Goal: Information Seeking & Learning: Learn about a topic

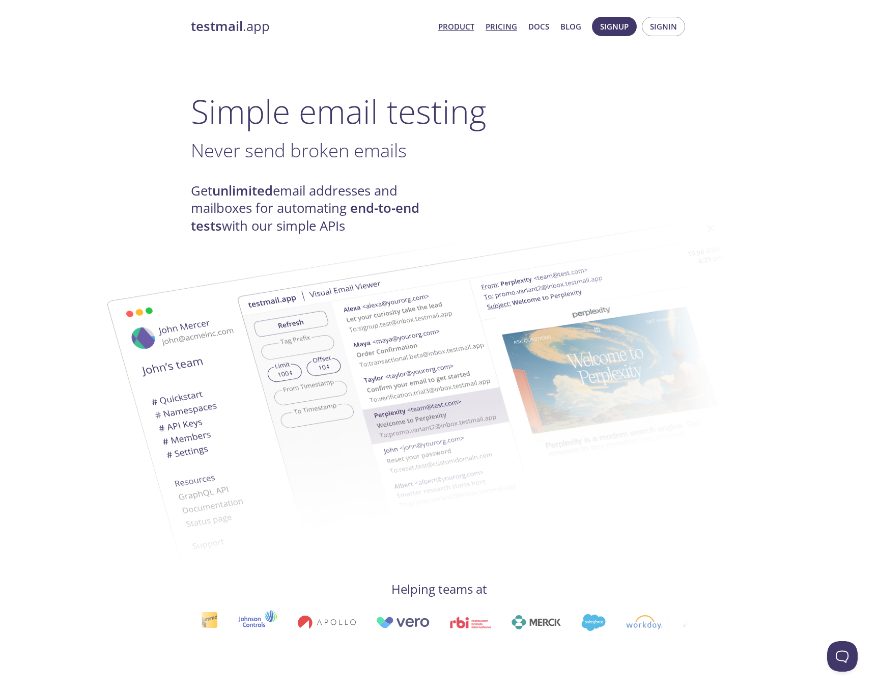
click at [505, 28] on link "Pricing" at bounding box center [502, 26] width 32 height 13
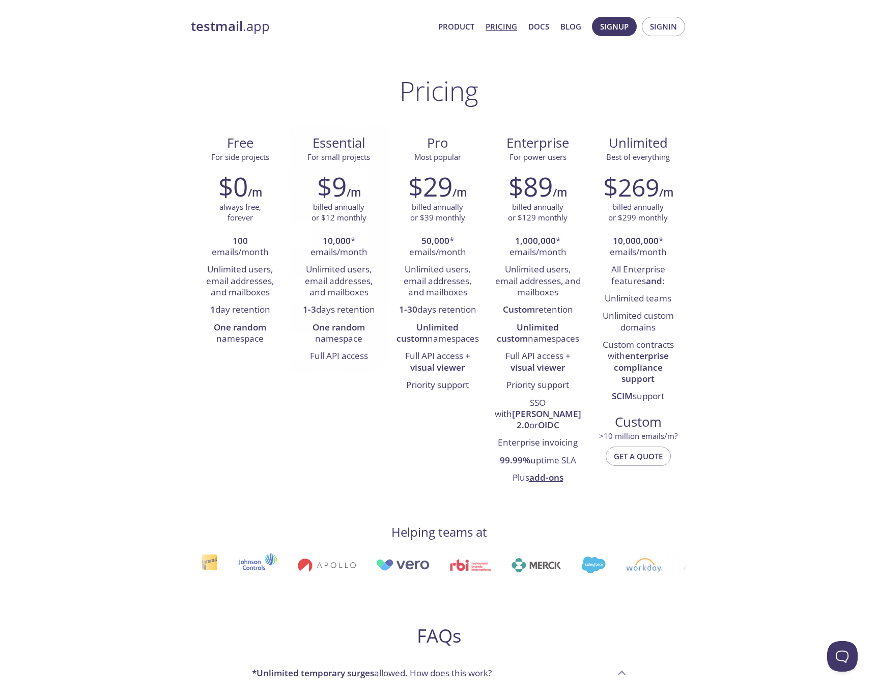
click at [336, 242] on strong "10,000" at bounding box center [337, 241] width 28 height 12
click at [348, 242] on strong "10,000" at bounding box center [337, 241] width 28 height 12
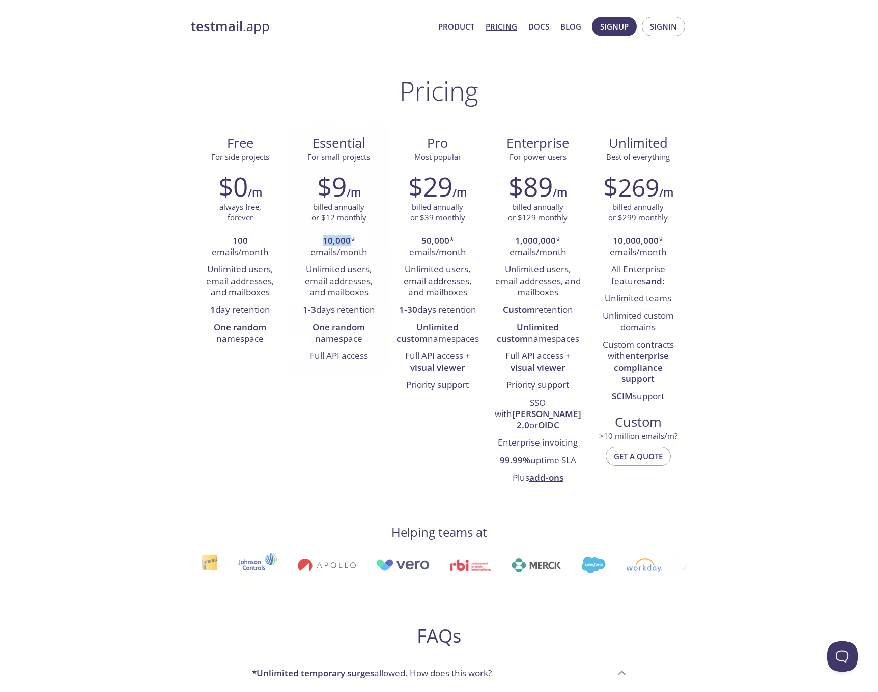
click at [348, 242] on strong "10,000" at bounding box center [337, 241] width 28 height 12
drag, startPoint x: 348, startPoint y: 242, endPoint x: 345, endPoint y: 338, distance: 95.8
click at [345, 338] on ul "10,000 * emails/month Unlimited users, email addresses, and mailboxes 1-3 days …" at bounding box center [339, 299] width 84 height 133
click at [345, 338] on li "One random namespace" at bounding box center [339, 333] width 84 height 29
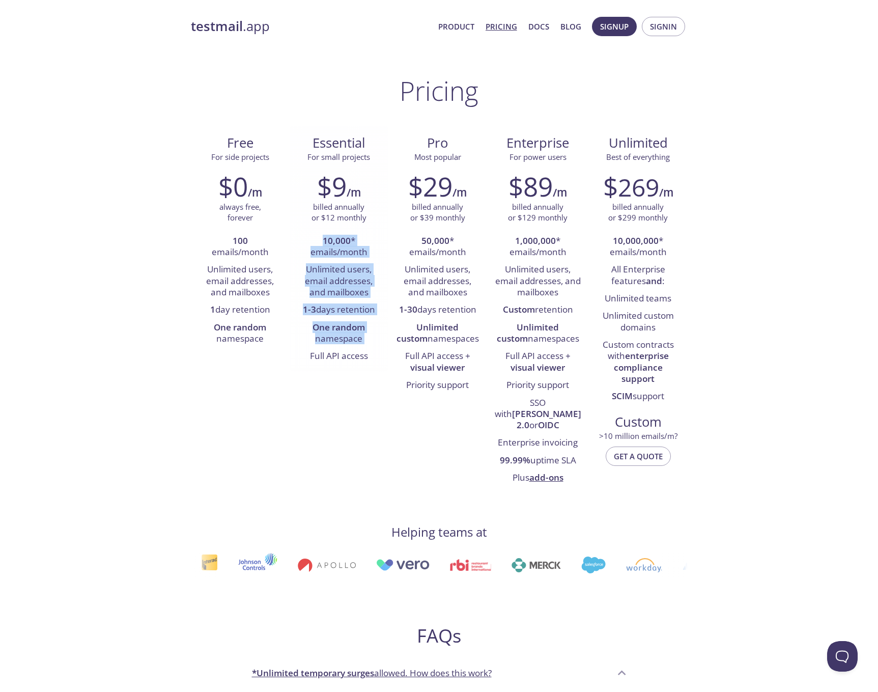
drag, startPoint x: 345, startPoint y: 338, endPoint x: 341, endPoint y: 238, distance: 100.4
click at [341, 238] on ul "10,000 * emails/month Unlimited users, email addresses, and mailboxes 1-3 days …" at bounding box center [339, 299] width 84 height 133
click at [341, 238] on strong "10,000" at bounding box center [337, 241] width 28 height 12
click at [458, 27] on link "Product" at bounding box center [456, 26] width 36 height 13
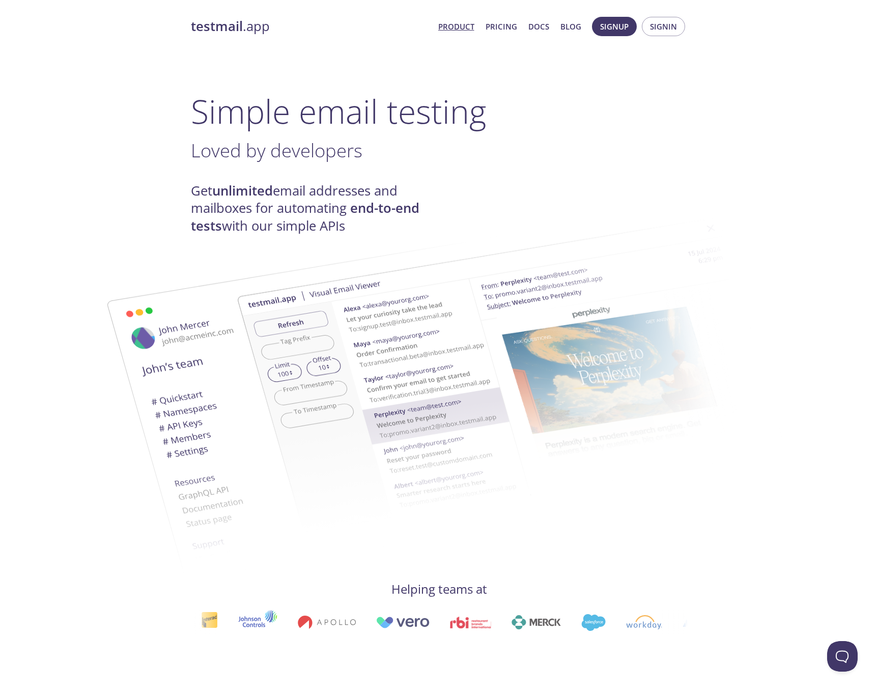
click at [304, 209] on img at bounding box center [511, 375] width 550 height 345
drag, startPoint x: 304, startPoint y: 209, endPoint x: 329, endPoint y: 229, distance: 31.9
click at [329, 229] on img at bounding box center [511, 375] width 550 height 345
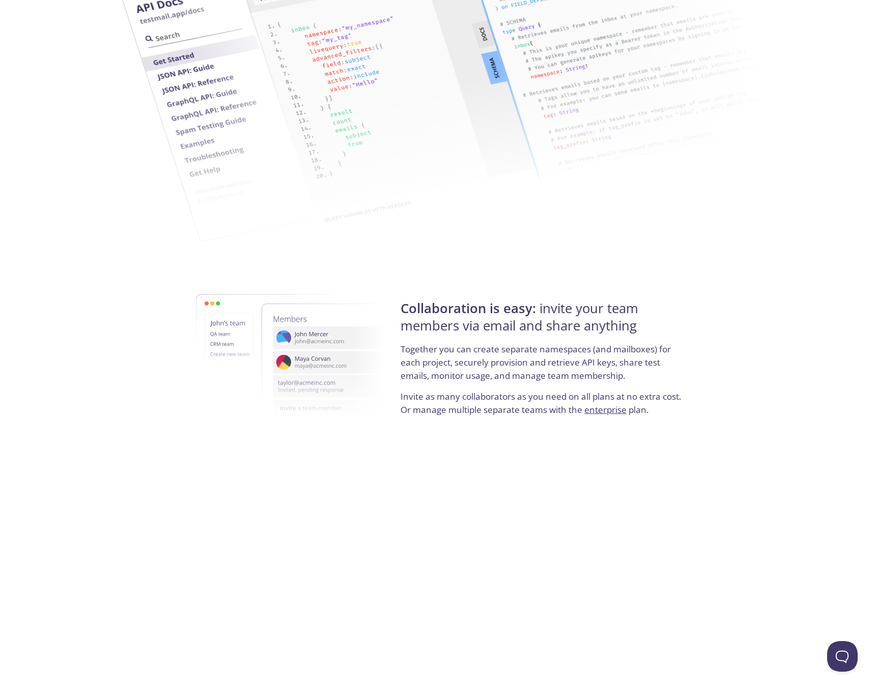
scroll to position [1636, 0]
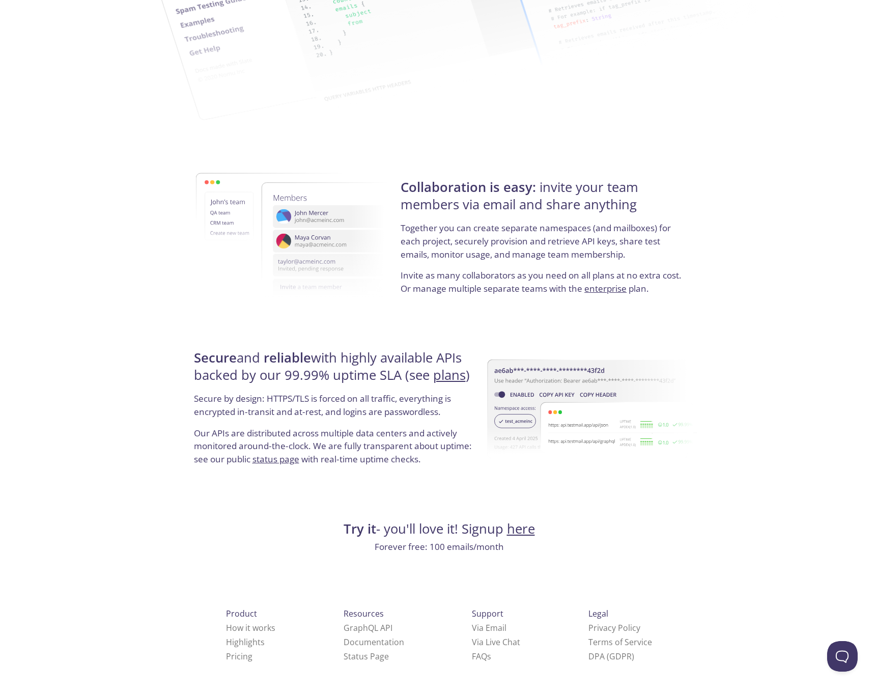
click at [486, 236] on p "Together you can create separate namespaces (and mailboxes) for each project, s…" at bounding box center [543, 244] width 284 height 47
